Goal: Information Seeking & Learning: Check status

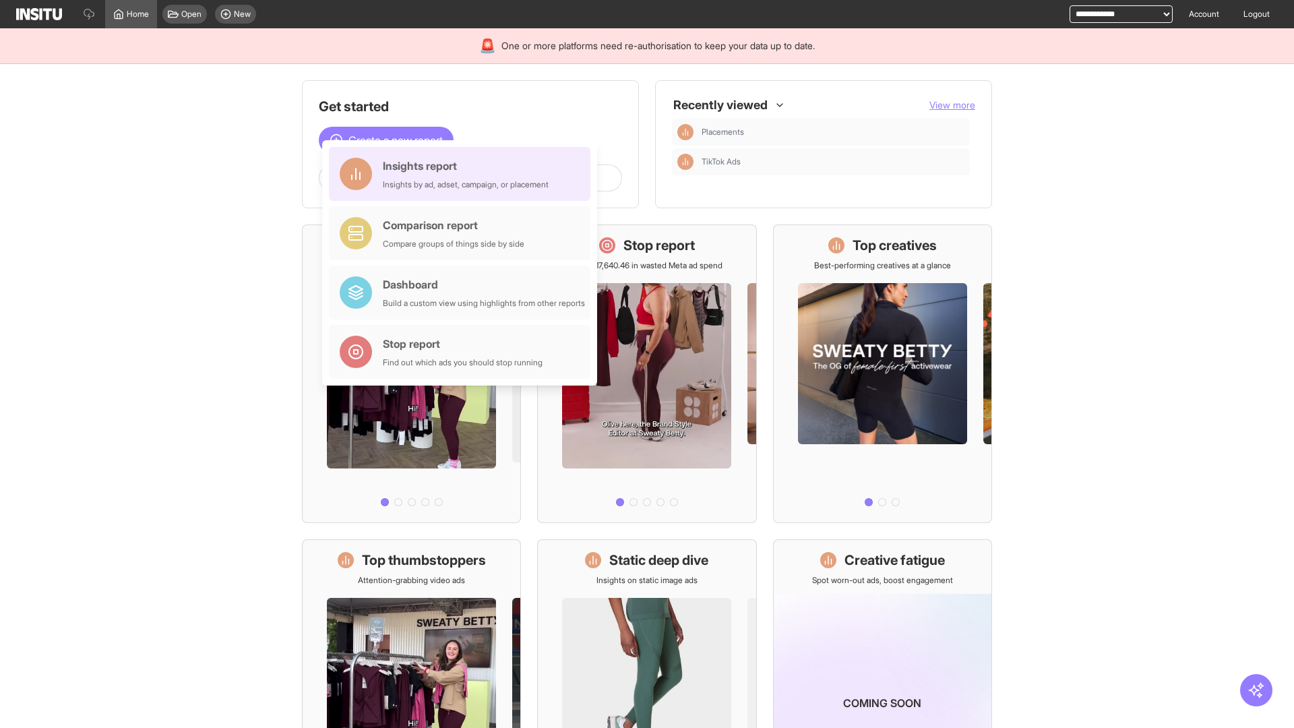
click at [463, 174] on div "Insights report Insights by ad, adset, campaign, or placement" at bounding box center [466, 174] width 166 height 32
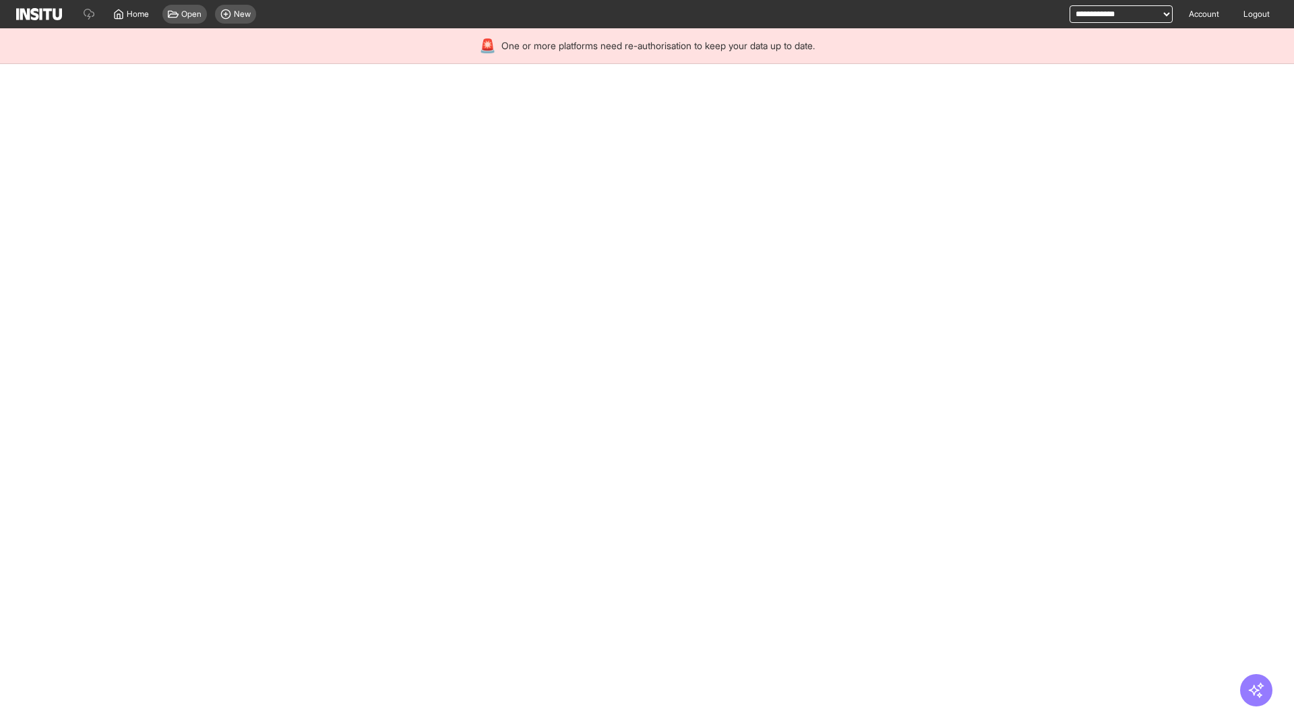
select select "**"
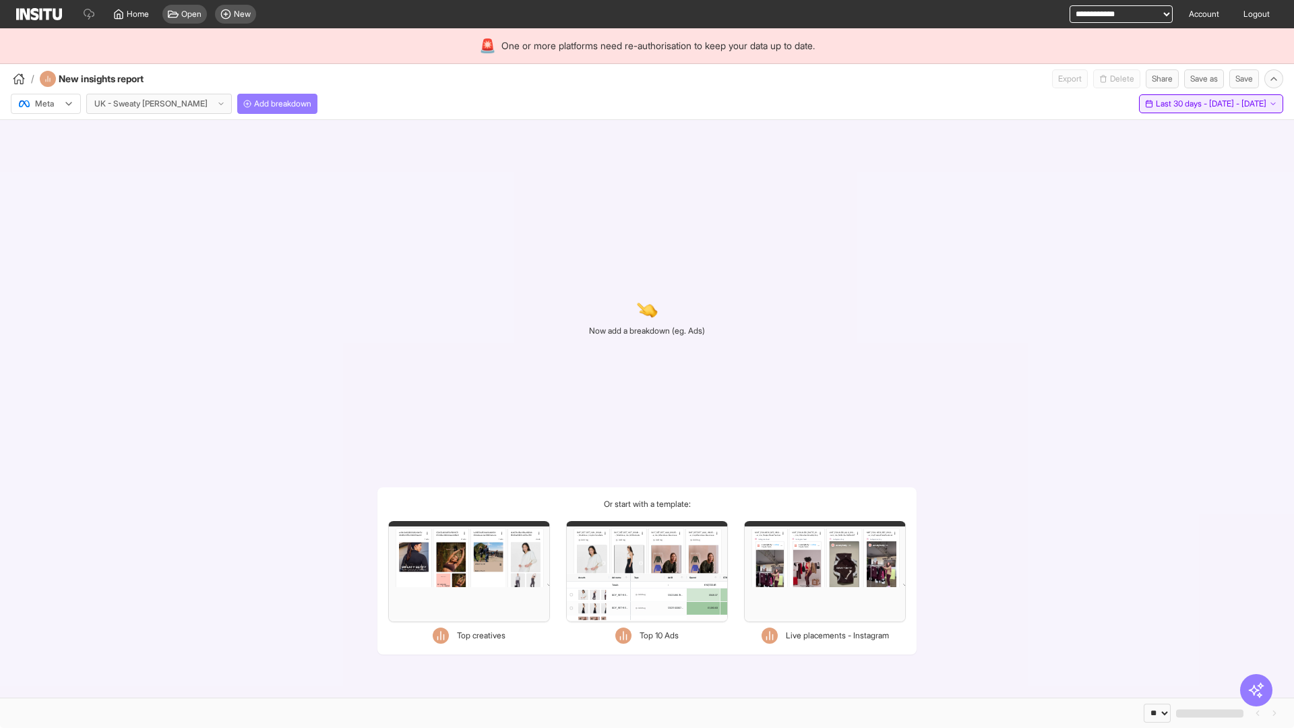
click at [1182, 104] on span "Last 30 days - [DATE] - [DATE]" at bounding box center [1211, 103] width 111 height 11
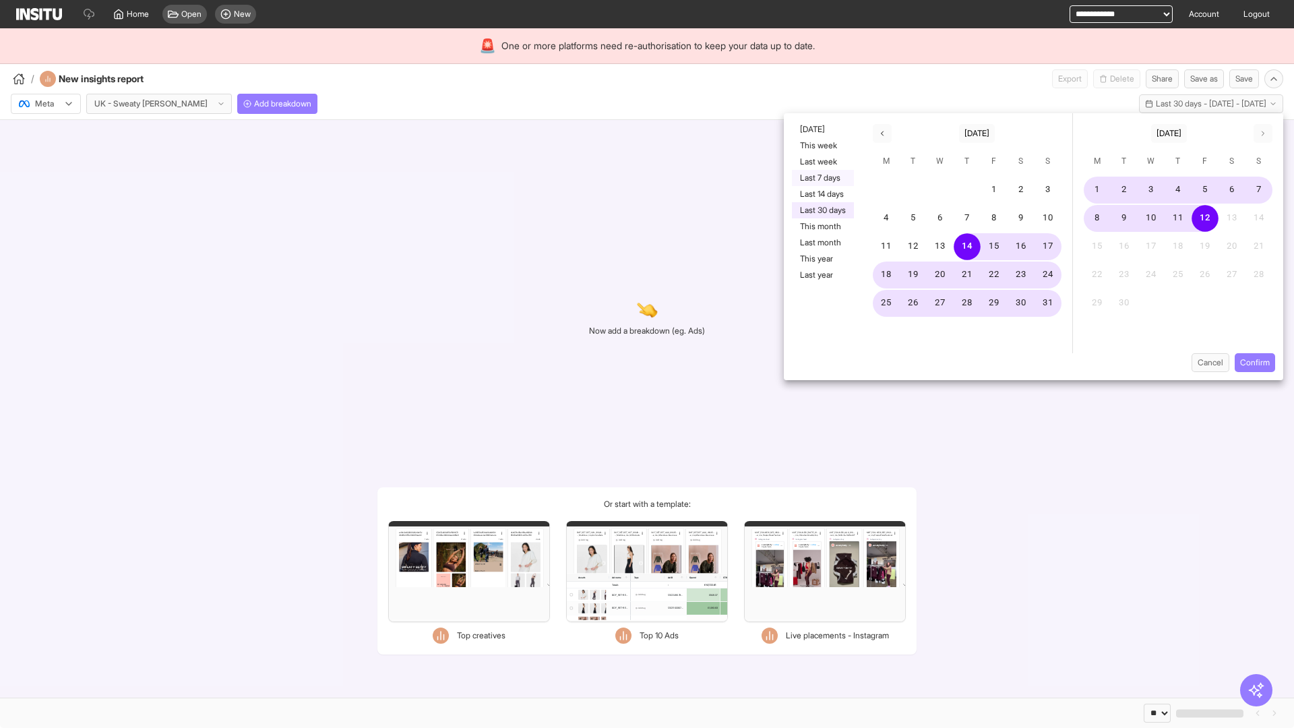
click at [821, 178] on button "Last 7 days" at bounding box center [823, 178] width 62 height 16
